Goal: Navigation & Orientation: Find specific page/section

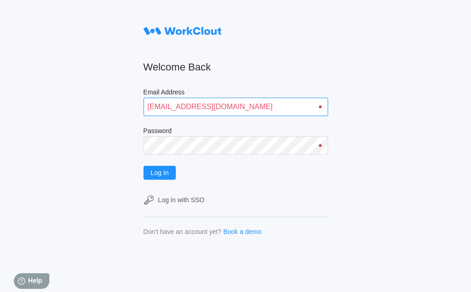
type input "[EMAIL_ADDRESS][DOMAIN_NAME]"
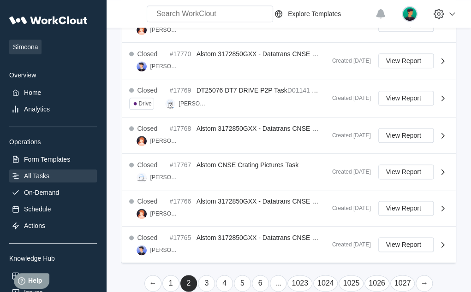
scroll to position [394, 0]
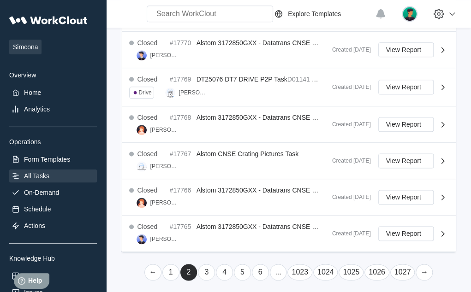
click at [423, 268] on link "→" at bounding box center [423, 272] width 17 height 17
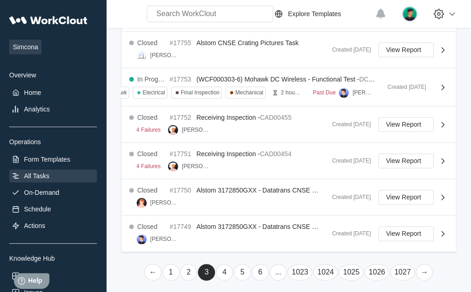
click at [423, 268] on link "→" at bounding box center [423, 272] width 17 height 17
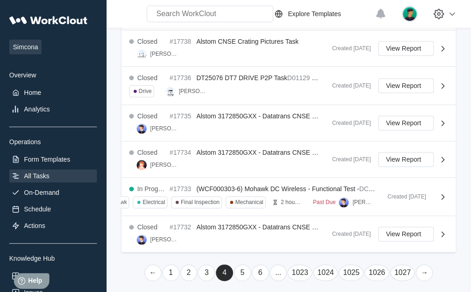
click at [423, 268] on link "→" at bounding box center [423, 273] width 17 height 17
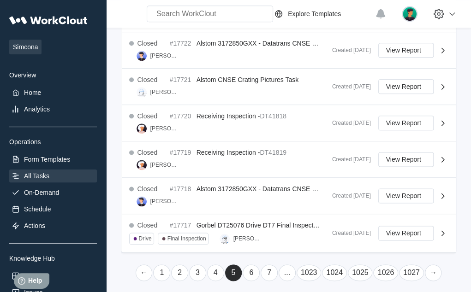
click at [432, 268] on link "→" at bounding box center [432, 273] width 17 height 17
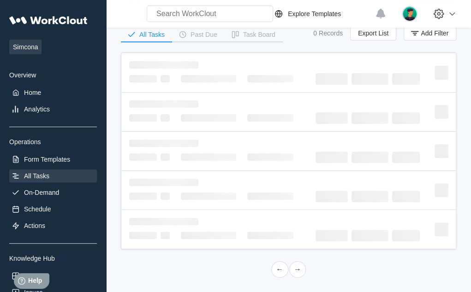
scroll to position [401, 0]
